Goal: Information Seeking & Learning: Learn about a topic

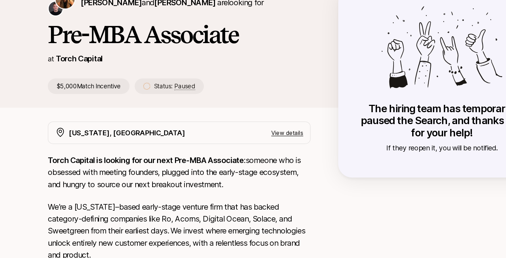
scroll to position [115, 0]
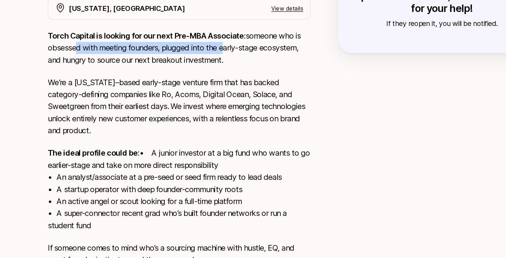
drag, startPoint x: 71, startPoint y: 89, endPoint x: 196, endPoint y: 89, distance: 124.3
click at [195, 89] on p "Torch Capital is looking for our next Pre-MBA Associate: someone who is obsesse…" at bounding box center [157, 87] width 213 height 29
click at [196, 89] on p "Torch Capital is looking for our next Pre-MBA Associate: someone who is obsesse…" at bounding box center [157, 87] width 213 height 29
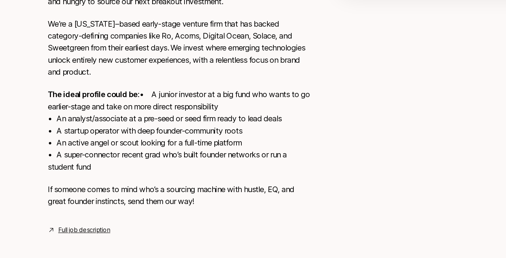
scroll to position [177, 0]
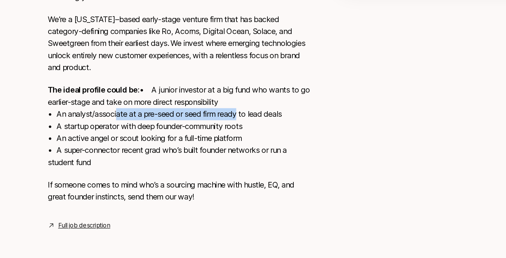
drag, startPoint x: 120, startPoint y: 138, endPoint x: 210, endPoint y: 139, distance: 89.2
click at [211, 139] on p "The ideal profile could be: • A junior investor at a big fund who wants to go e…" at bounding box center [157, 151] width 213 height 69
click at [210, 139] on p "The ideal profile could be: • A junior investor at a big fund who wants to go e…" at bounding box center [157, 151] width 213 height 69
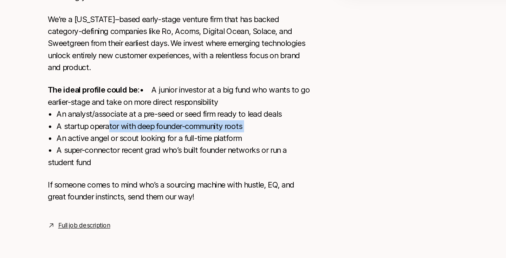
drag, startPoint x: 153, startPoint y: 151, endPoint x: 235, endPoint y: 151, distance: 81.8
click at [235, 151] on p "The ideal profile could be: • A junior investor at a big fund who wants to go e…" at bounding box center [157, 151] width 213 height 69
drag, startPoint x: 117, startPoint y: 152, endPoint x: 198, endPoint y: 152, distance: 81.4
click at [198, 152] on p "The ideal profile could be: • A junior investor at a big fund who wants to go e…" at bounding box center [157, 151] width 213 height 69
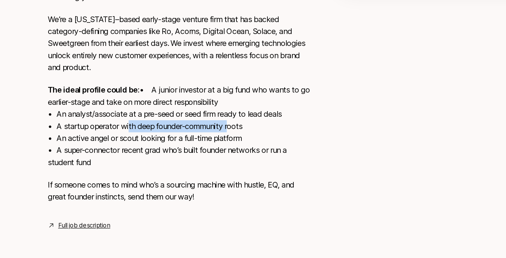
click at [198, 152] on p "The ideal profile could be: • A junior investor at a big fund who wants to go e…" at bounding box center [157, 151] width 213 height 69
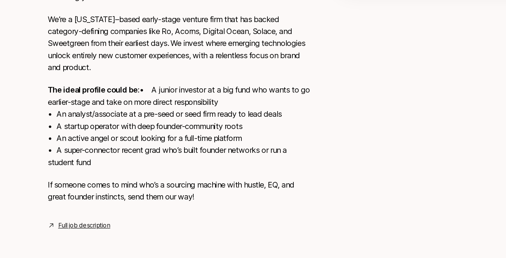
click at [88, 239] on div "[US_STATE], [GEOGRAPHIC_DATA] View details Torch Capital is looking for our nex…" at bounding box center [252, 123] width 421 height 258
click at [90, 230] on link "Full job description" at bounding box center [80, 231] width 42 height 8
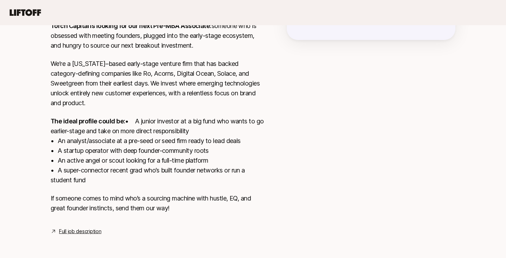
scroll to position [0, 0]
